Goal: Find specific page/section: Find specific page/section

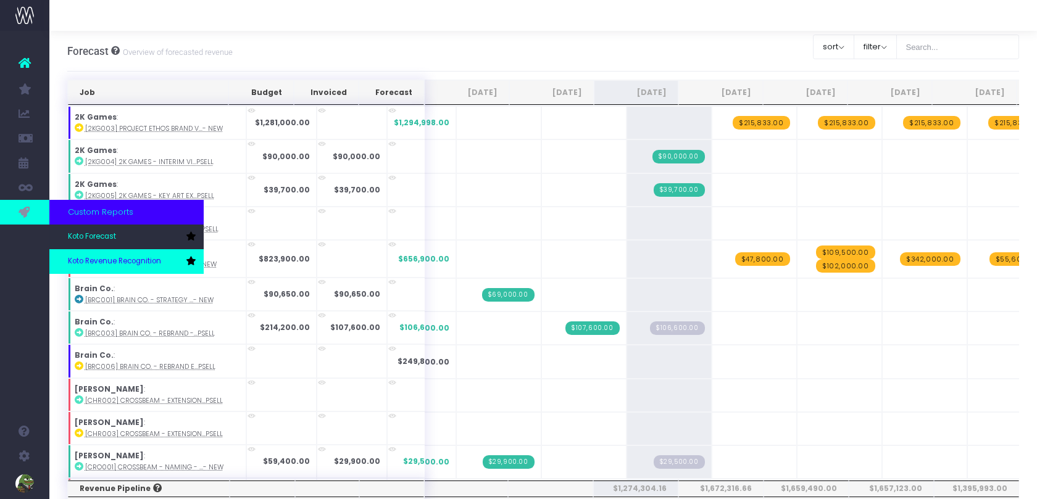
click at [87, 264] on span "Koto Revenue Recognition" at bounding box center [114, 261] width 93 height 11
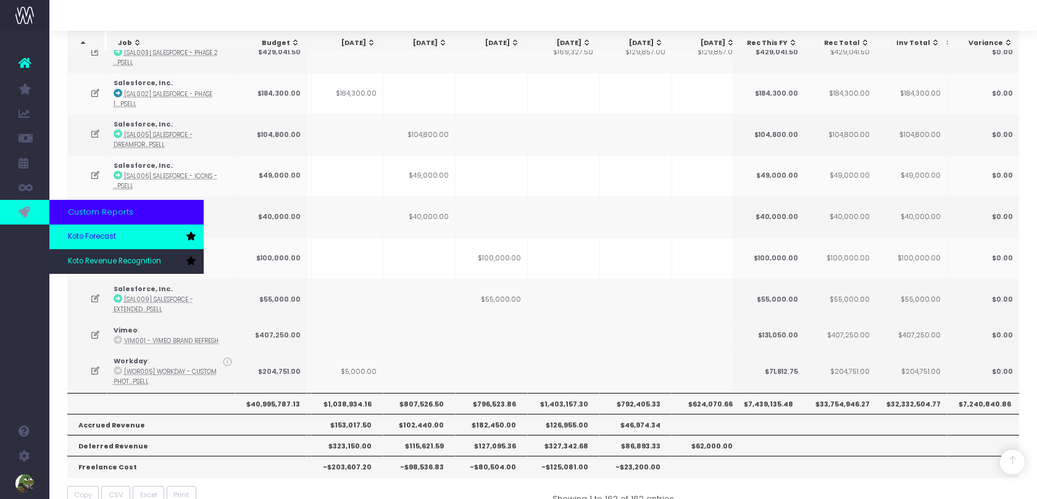
click at [80, 235] on span "Koto Forecast" at bounding box center [92, 237] width 48 height 11
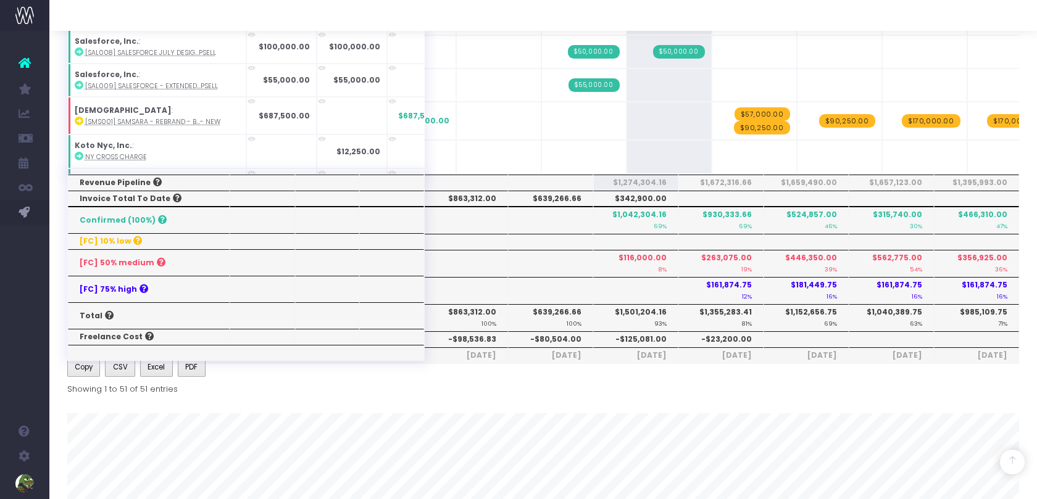
scroll to position [305, 0]
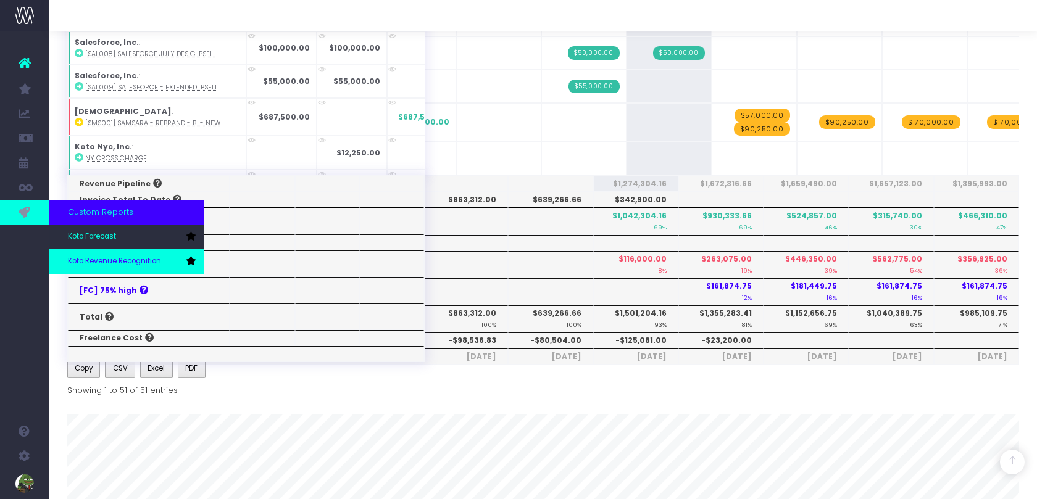
click at [99, 254] on link "Koto Revenue Recognition" at bounding box center [126, 261] width 154 height 25
